Goal: Register for event/course

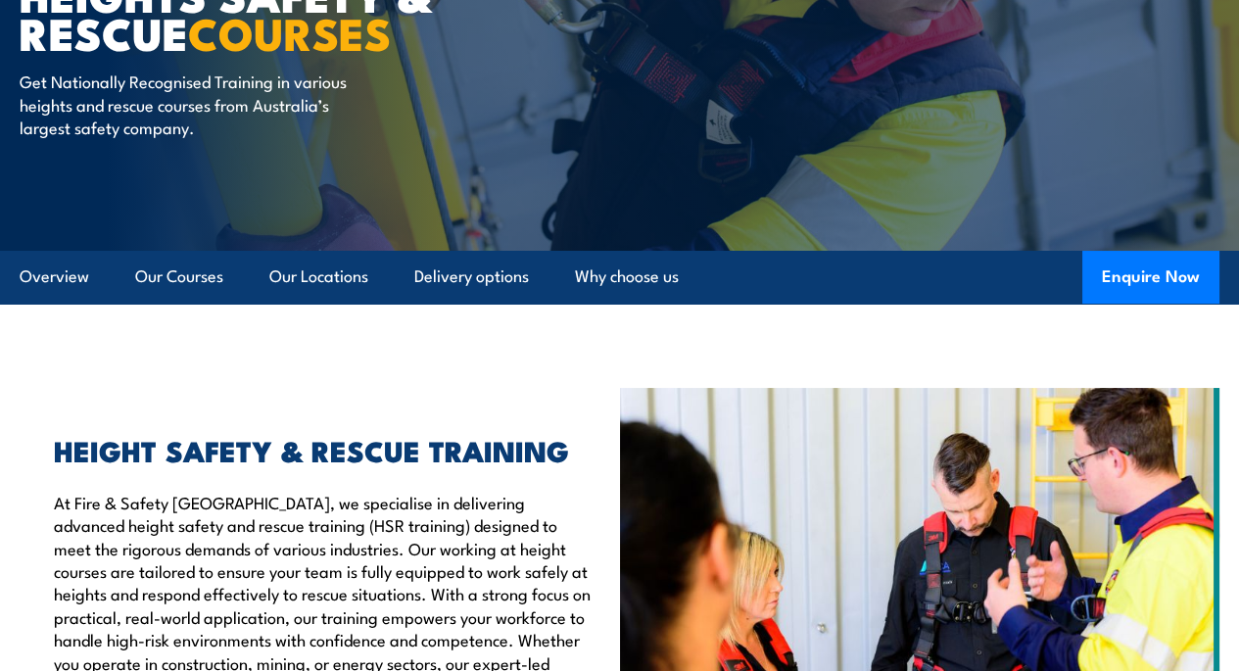
scroll to position [294, 0]
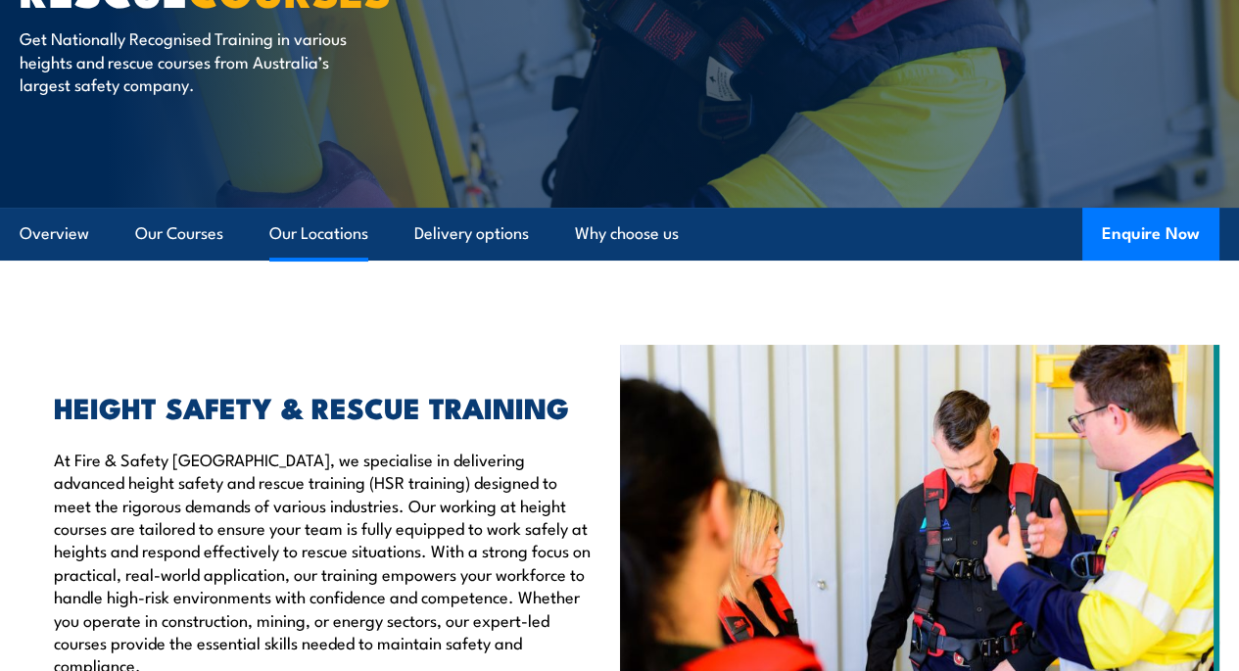
click at [346, 260] on link "Our Locations" at bounding box center [318, 234] width 99 height 52
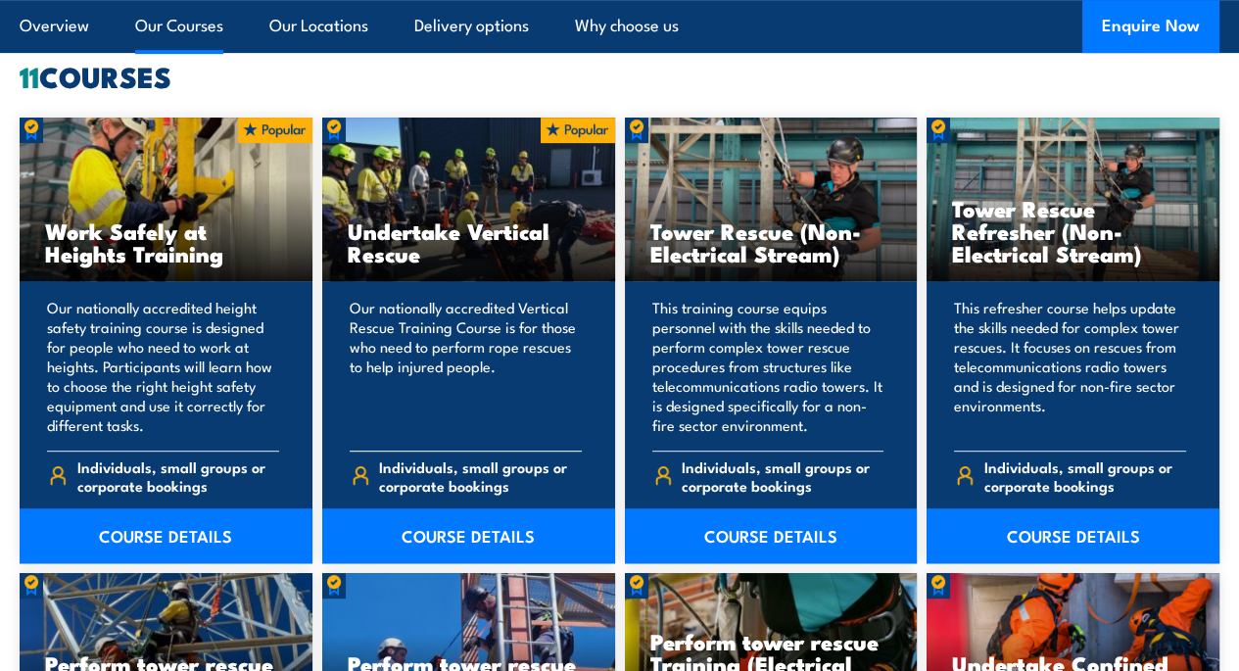
scroll to position [1493, 0]
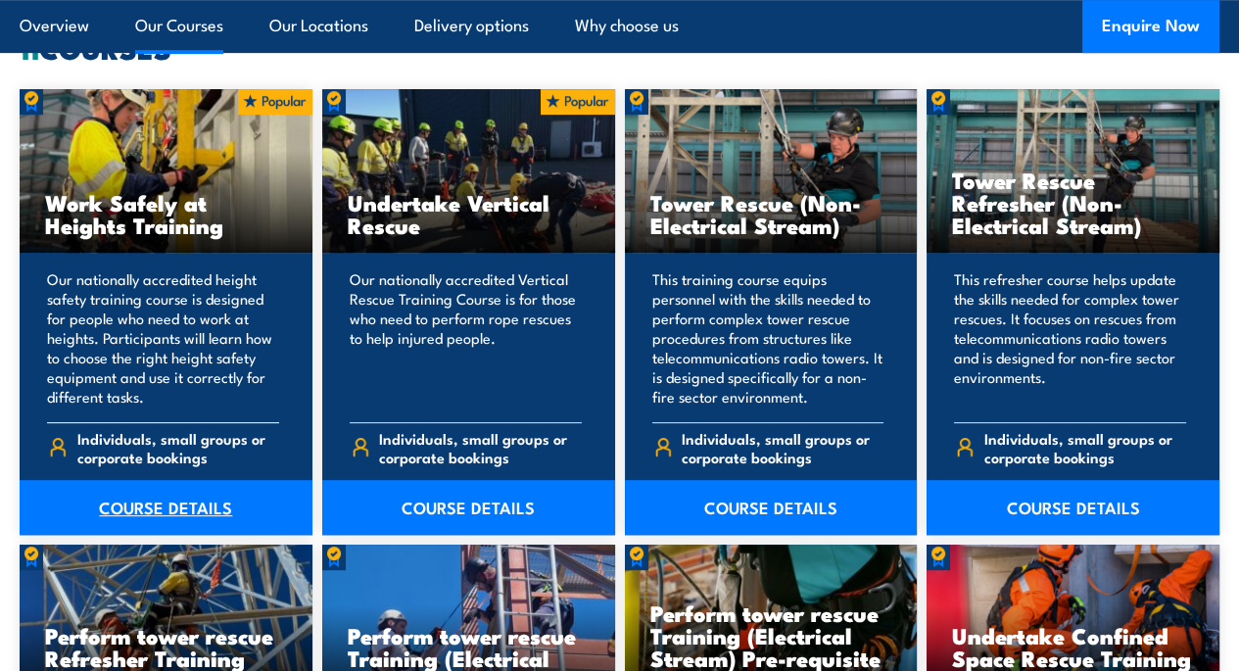
click at [170, 535] on link "COURSE DETAILS" at bounding box center [166, 507] width 293 height 55
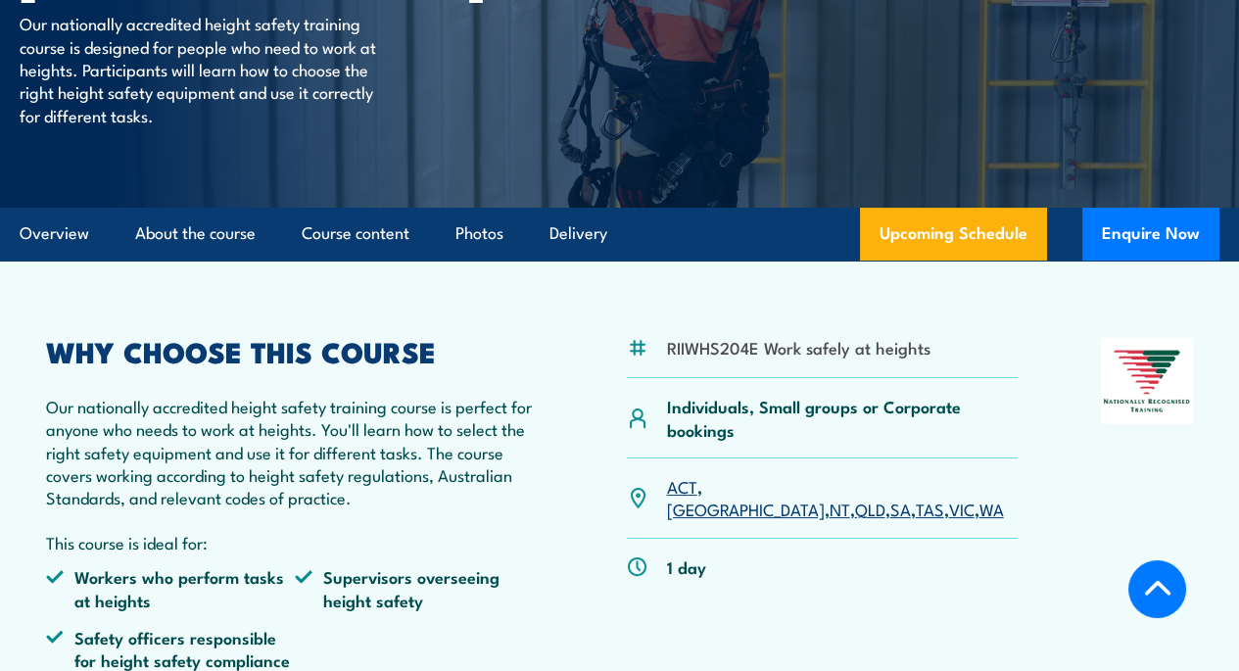
scroll to position [392, 0]
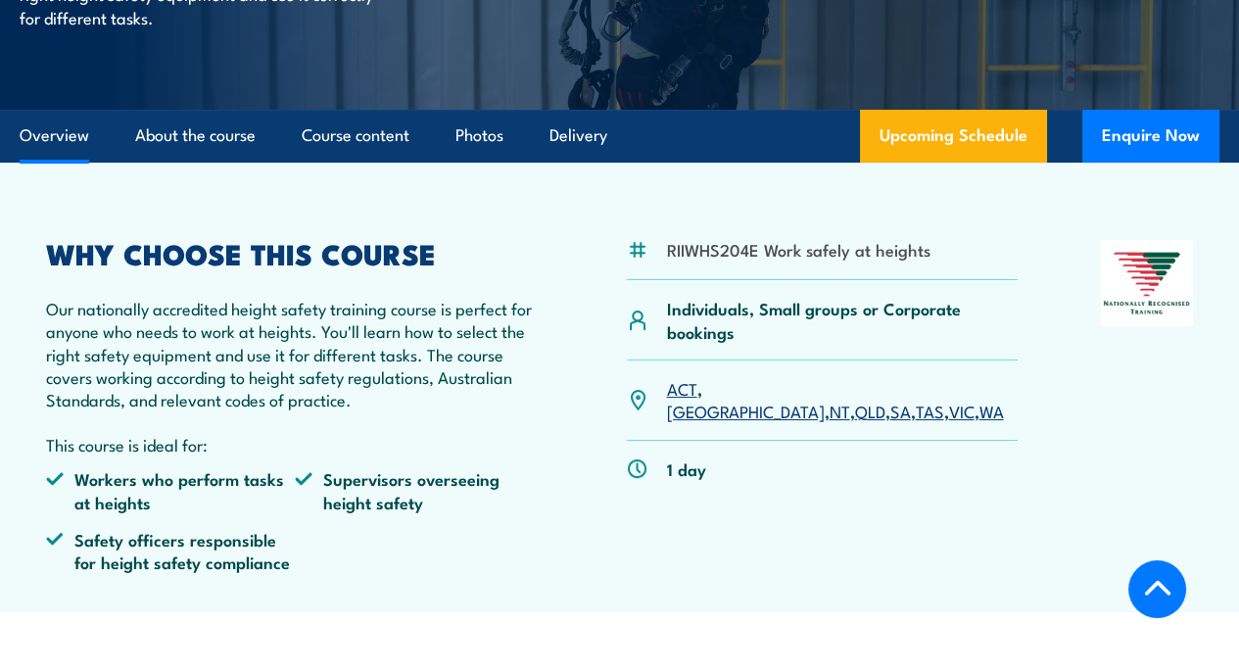
click at [737, 422] on link "[GEOGRAPHIC_DATA]" at bounding box center [746, 411] width 158 height 24
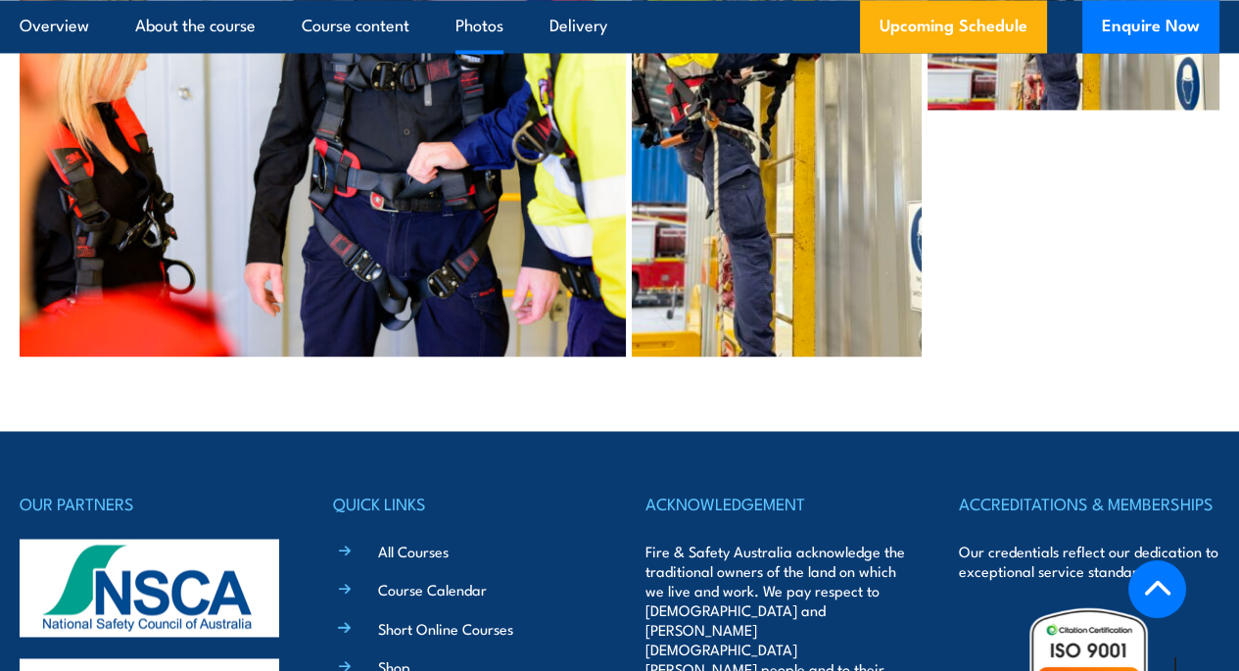
scroll to position [4647, 0]
